Goal: Task Accomplishment & Management: Complete application form

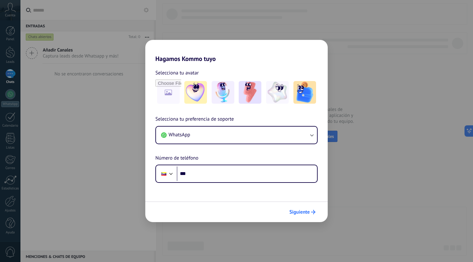
click at [305, 215] on button "Siguiente" at bounding box center [303, 212] width 32 height 11
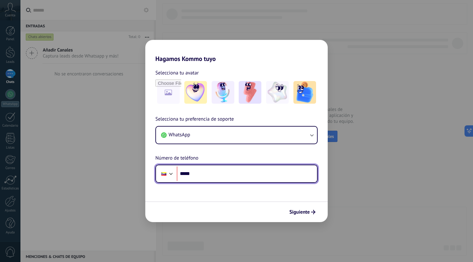
click at [266, 174] on input "*****" at bounding box center [247, 174] width 140 height 14
type input "**********"
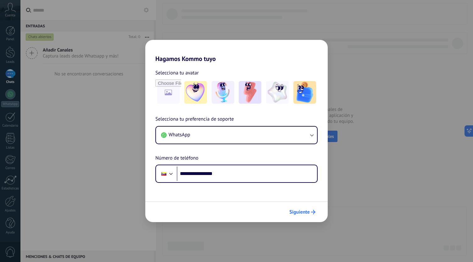
click at [301, 214] on span "Siguiente" at bounding box center [299, 212] width 20 height 4
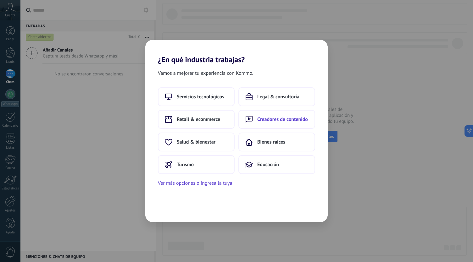
click at [292, 120] on span "Creadores de contenido" at bounding box center [282, 119] width 51 height 6
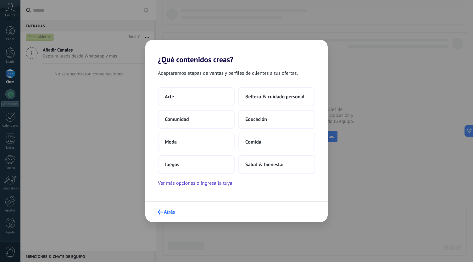
click at [167, 211] on span "Atrás" at bounding box center [169, 212] width 11 height 4
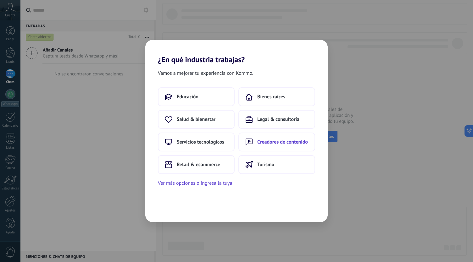
click at [264, 141] on span "Creadores de contenido" at bounding box center [282, 142] width 51 height 6
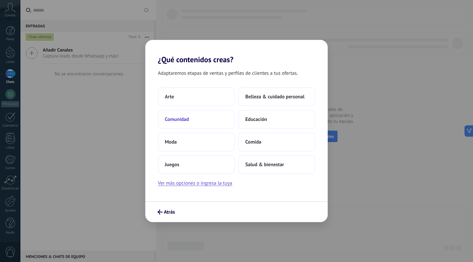
click at [213, 121] on button "Comunidad" at bounding box center [196, 119] width 77 height 19
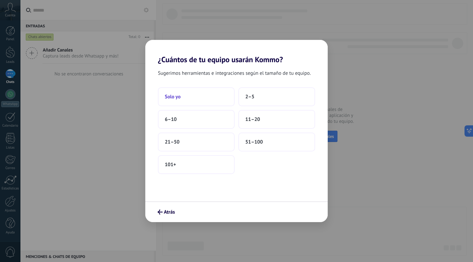
click at [210, 96] on button "Solo yo" at bounding box center [196, 96] width 77 height 19
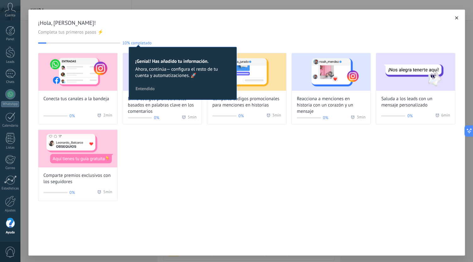
click at [164, 148] on div "Conecta tus canales a la bandeja 0% 2 min Envía códigos promocionales basados e…" at bounding box center [246, 127] width 417 height 148
click at [147, 87] on span "Entendido" at bounding box center [145, 89] width 19 height 4
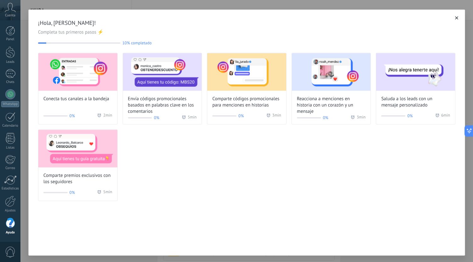
click at [9, 14] on span "Cuenta" at bounding box center [10, 16] width 10 height 4
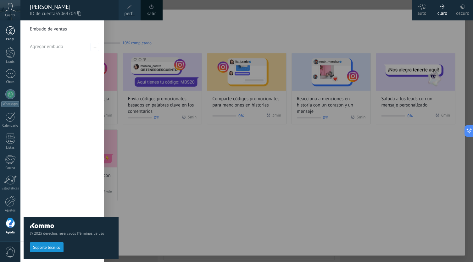
click at [11, 36] on link "Panel" at bounding box center [10, 33] width 20 height 15
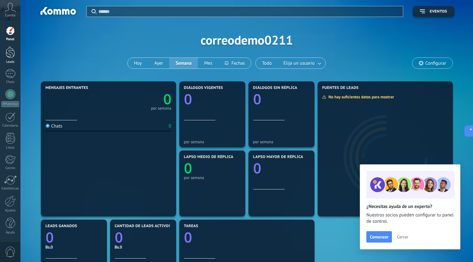
click at [12, 50] on div at bounding box center [10, 53] width 9 height 12
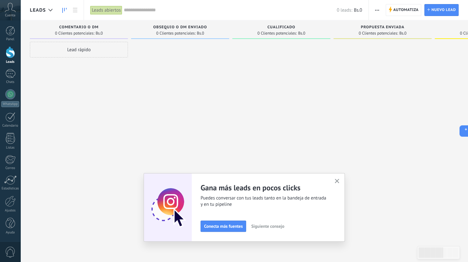
click at [232, 226] on span "Conecta más fuentes" at bounding box center [223, 226] width 39 height 4
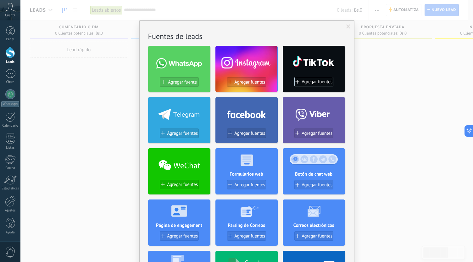
click at [395, 151] on div "No hay resultados Fuentes de leads Agregar fuente Agregar fuentes Agregar fuent…" at bounding box center [246, 131] width 453 height 262
